Goal: Find contact information: Find contact information

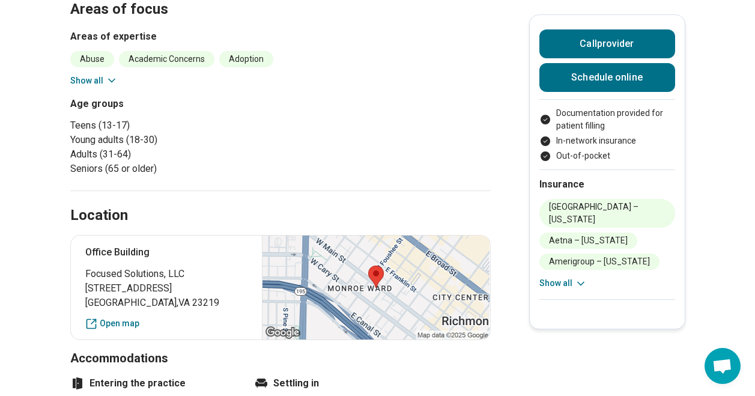
scroll to position [420, 0]
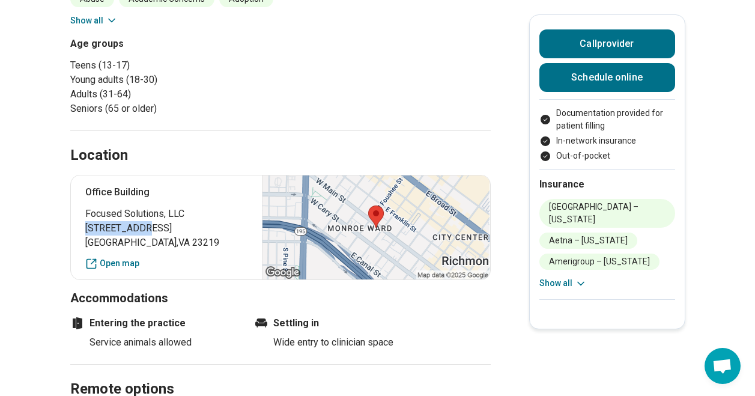
drag, startPoint x: 161, startPoint y: 227, endPoint x: 90, endPoint y: 226, distance: 70.9
click at [90, 226] on span "[STREET_ADDRESS]" at bounding box center [166, 228] width 163 height 14
drag, startPoint x: 90, startPoint y: 226, endPoint x: 117, endPoint y: 228, distance: 26.5
copy span "[STREET_ADDRESS]"
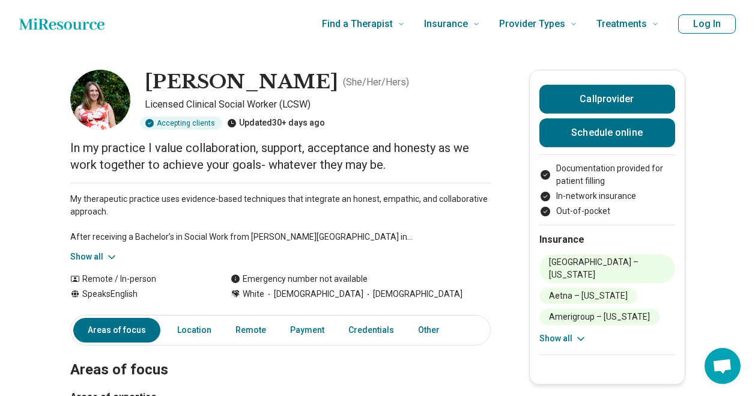
scroll to position [60, 0]
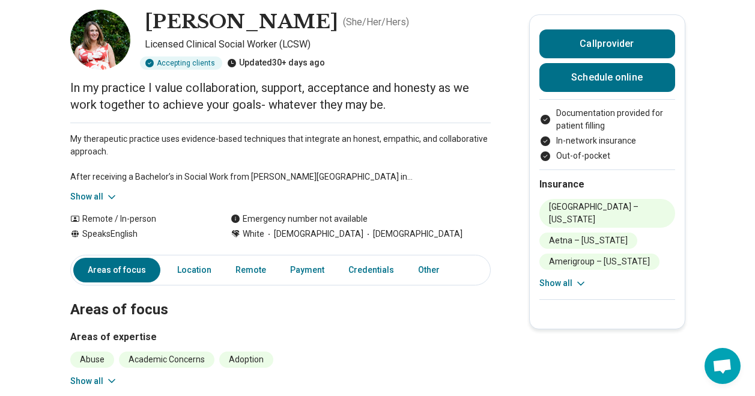
click at [103, 194] on button "Show all" at bounding box center [93, 196] width 47 height 13
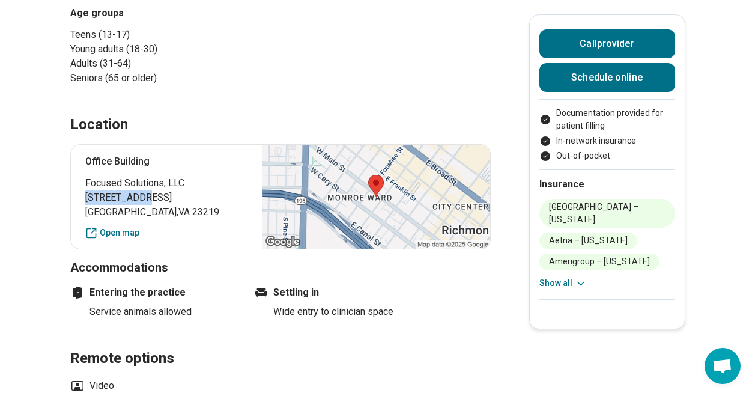
scroll to position [601, 0]
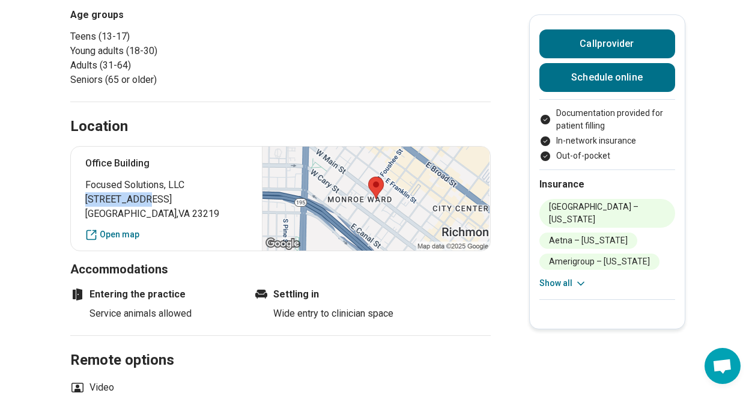
click at [188, 198] on span "17 E Main St" at bounding box center [166, 199] width 163 height 14
drag, startPoint x: 188, startPoint y: 187, endPoint x: 88, endPoint y: 182, distance: 99.9
click at [88, 182] on div "Office Building Focused Solutions, LLC 17 E Main St Richmond , VA 23219 Open map" at bounding box center [280, 198] width 420 height 105
drag, startPoint x: 88, startPoint y: 182, endPoint x: 112, endPoint y: 186, distance: 24.3
copy span "Focused Solutions, LLC"
